Goal: Task Accomplishment & Management: Manage account settings

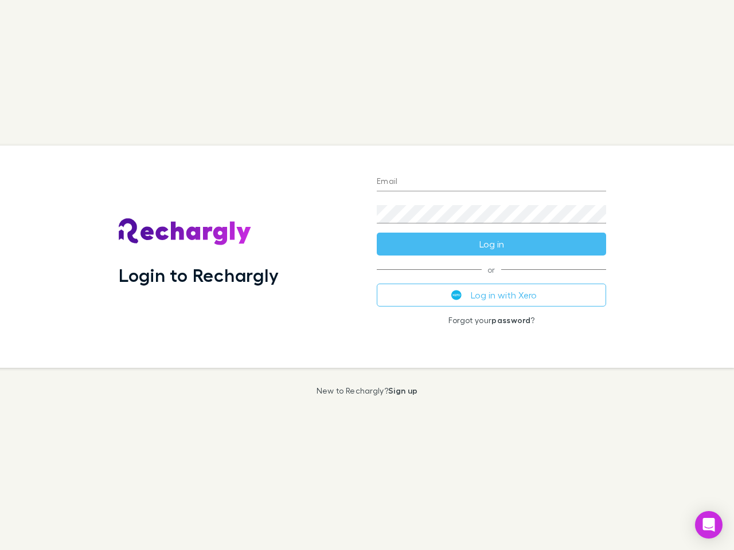
click at [367, 275] on div "Login to Rechargly" at bounding box center [238, 257] width 258 height 222
click at [491, 182] on input "Email" at bounding box center [491, 182] width 229 height 18
click at [491, 244] on form "Email Password Log in" at bounding box center [491, 210] width 229 height 92
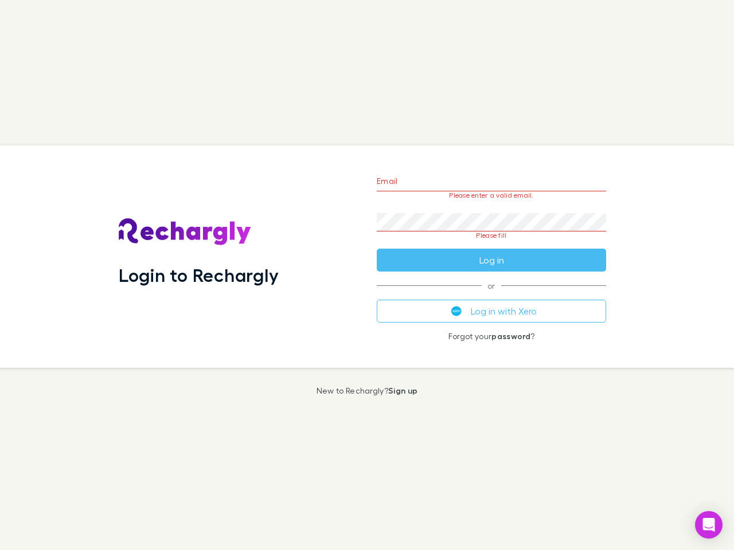
click at [491, 295] on div "Email Please enter a valid email. Password Please fill Log in or Log in with Xe…" at bounding box center [491, 257] width 248 height 222
click at [709, 525] on icon "Open Intercom Messenger" at bounding box center [709, 525] width 12 height 14
